Goal: Entertainment & Leisure: Consume media (video, audio)

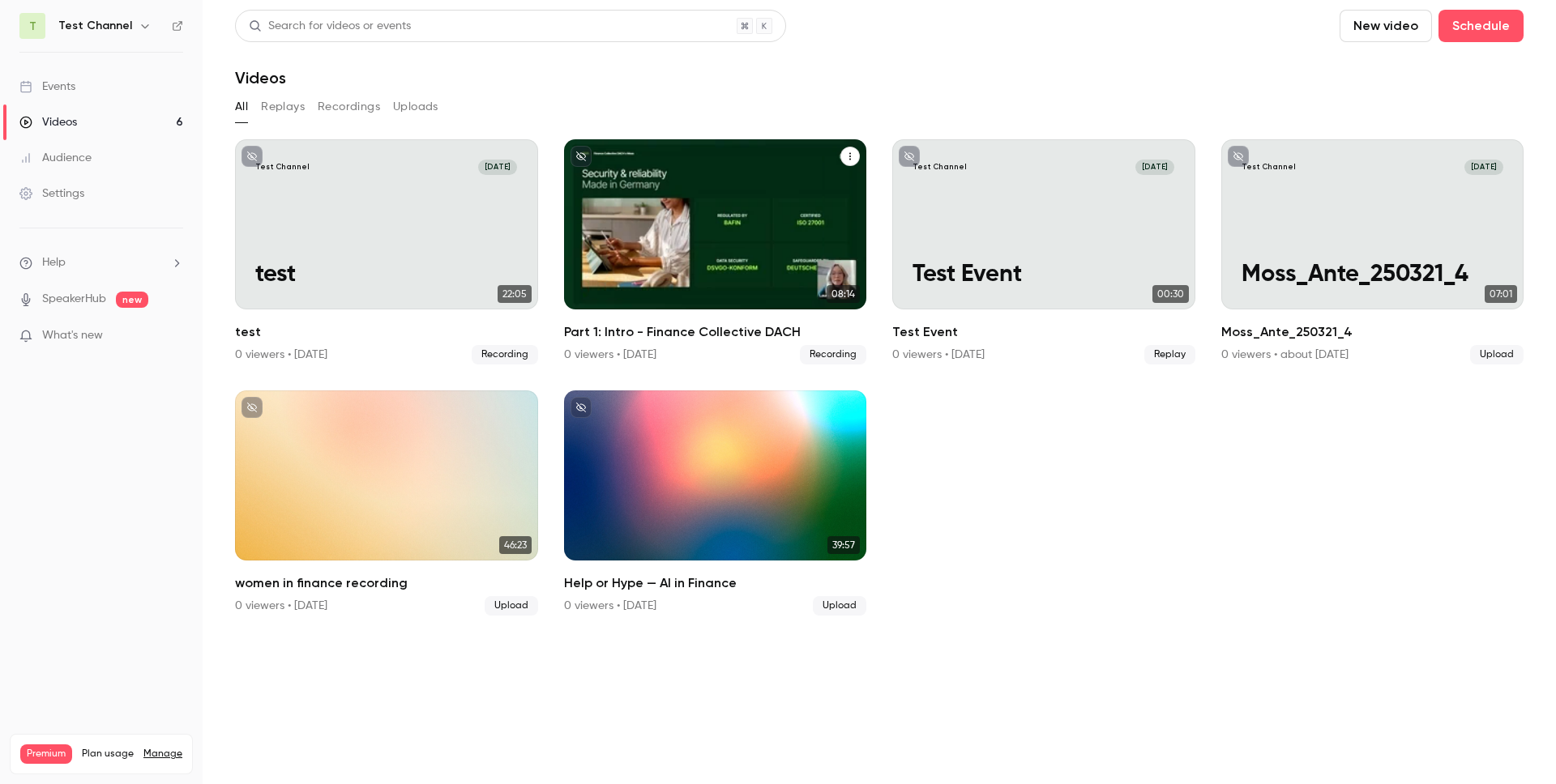
click at [649, 276] on p "Part 1: Intro - Finance Collective DACH" at bounding box center [715, 261] width 261 height 55
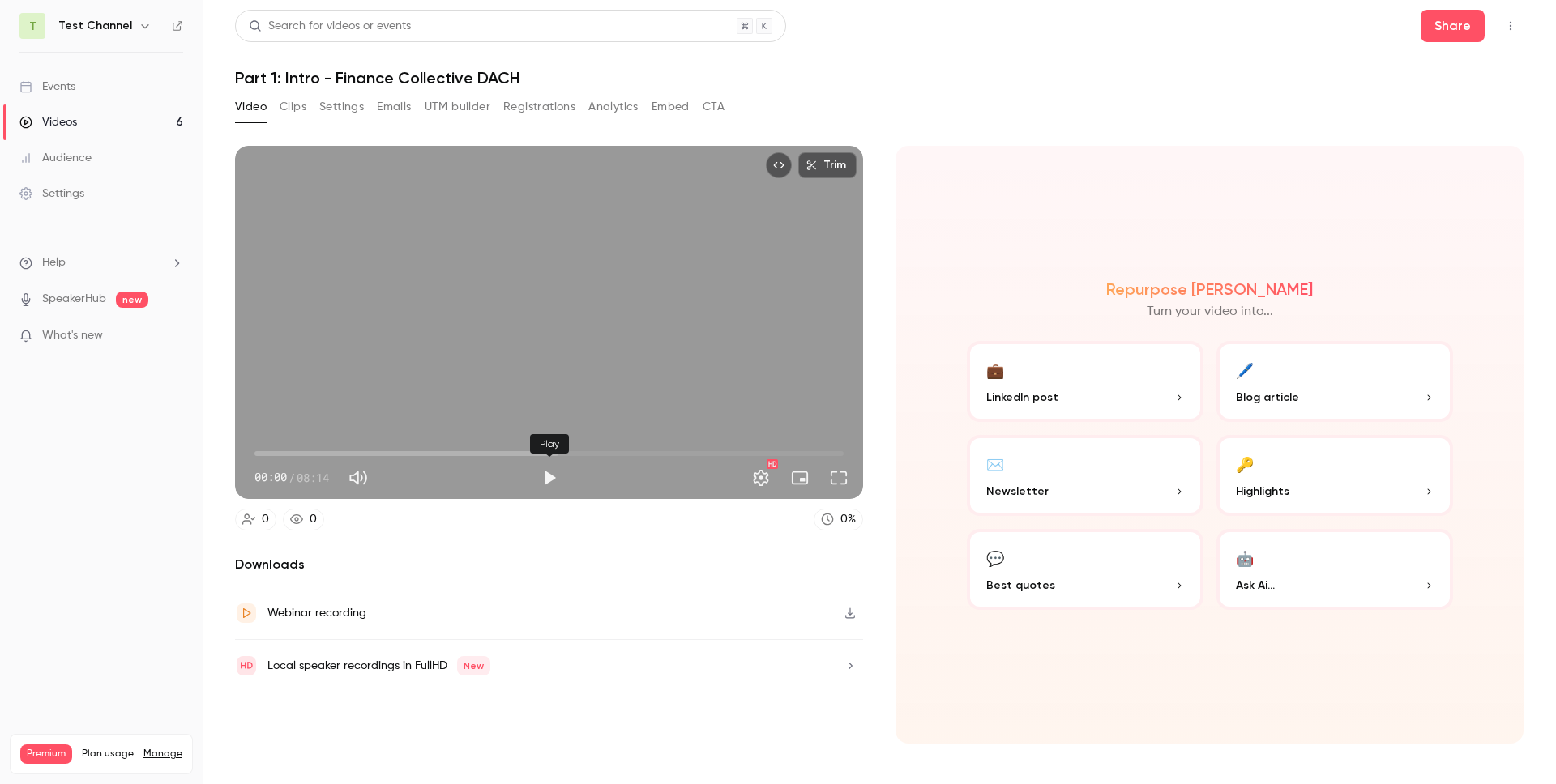
click at [552, 480] on button "Play" at bounding box center [549, 477] width 32 height 32
click at [550, 482] on button "Pause" at bounding box center [549, 477] width 32 height 32
click at [550, 484] on button "Play" at bounding box center [549, 477] width 32 height 32
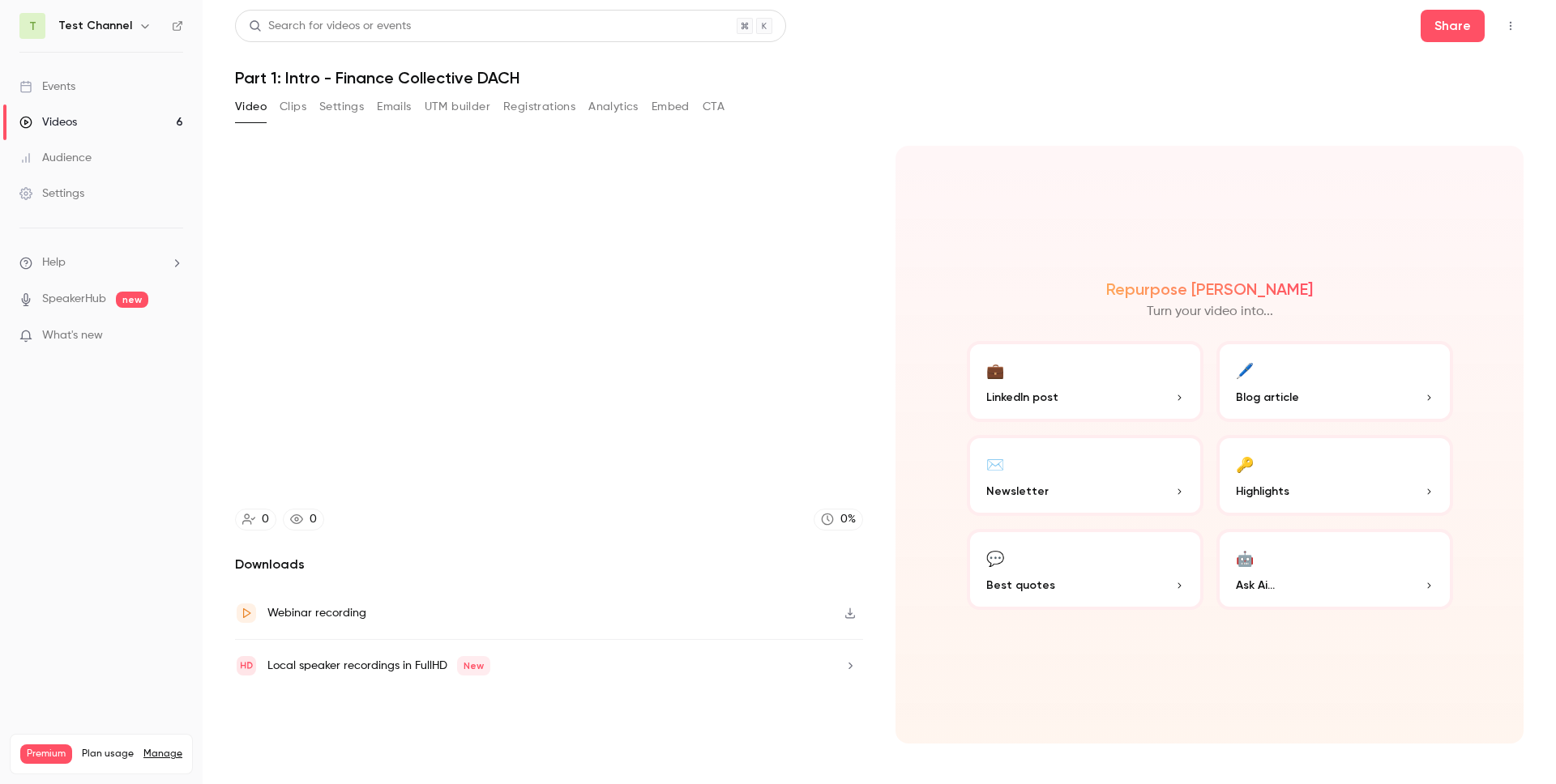
type input "*****"
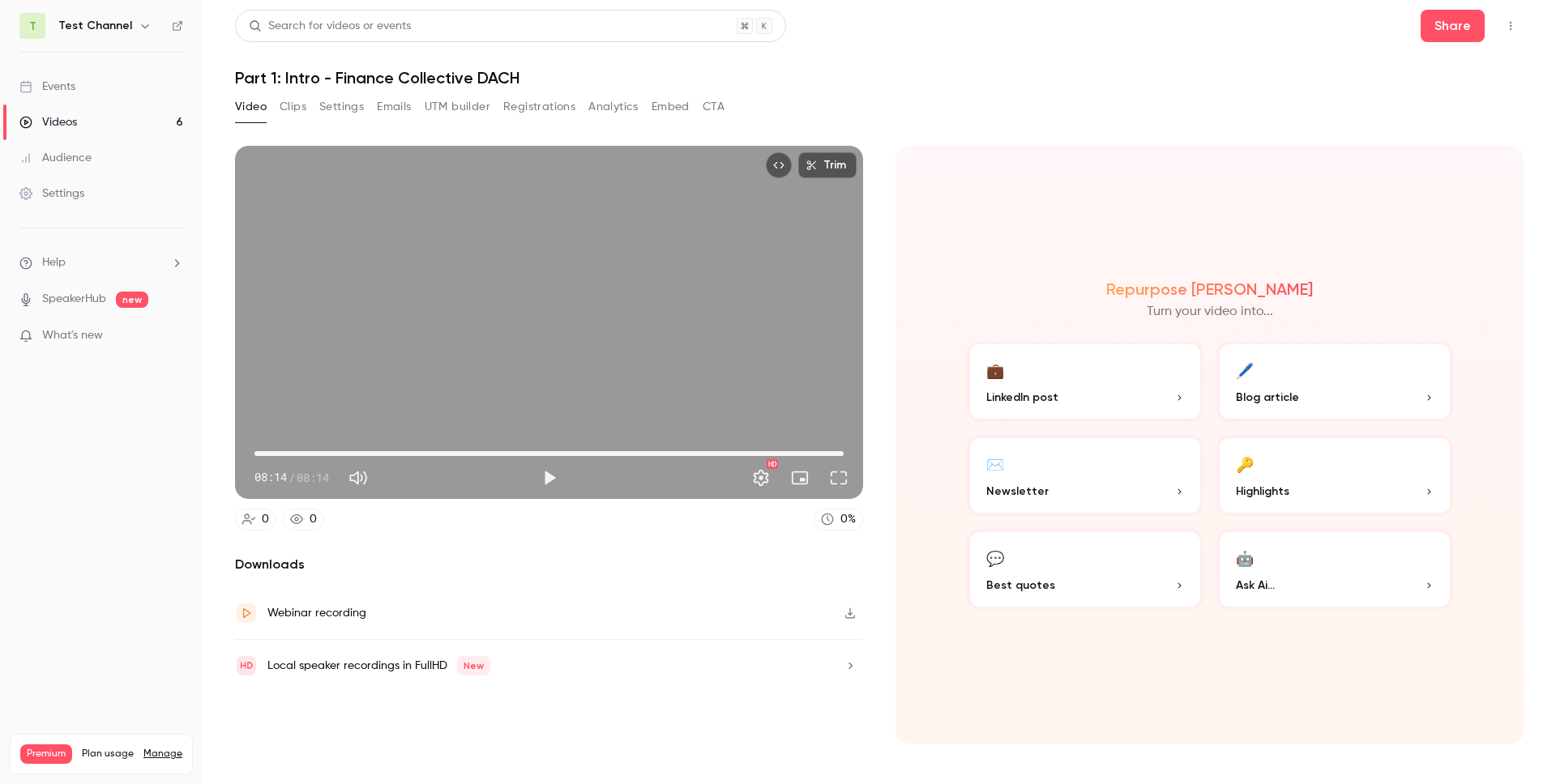
click at [39, 91] on div "Events" at bounding box center [47, 87] width 56 height 17
